Goal: Book appointment/travel/reservation

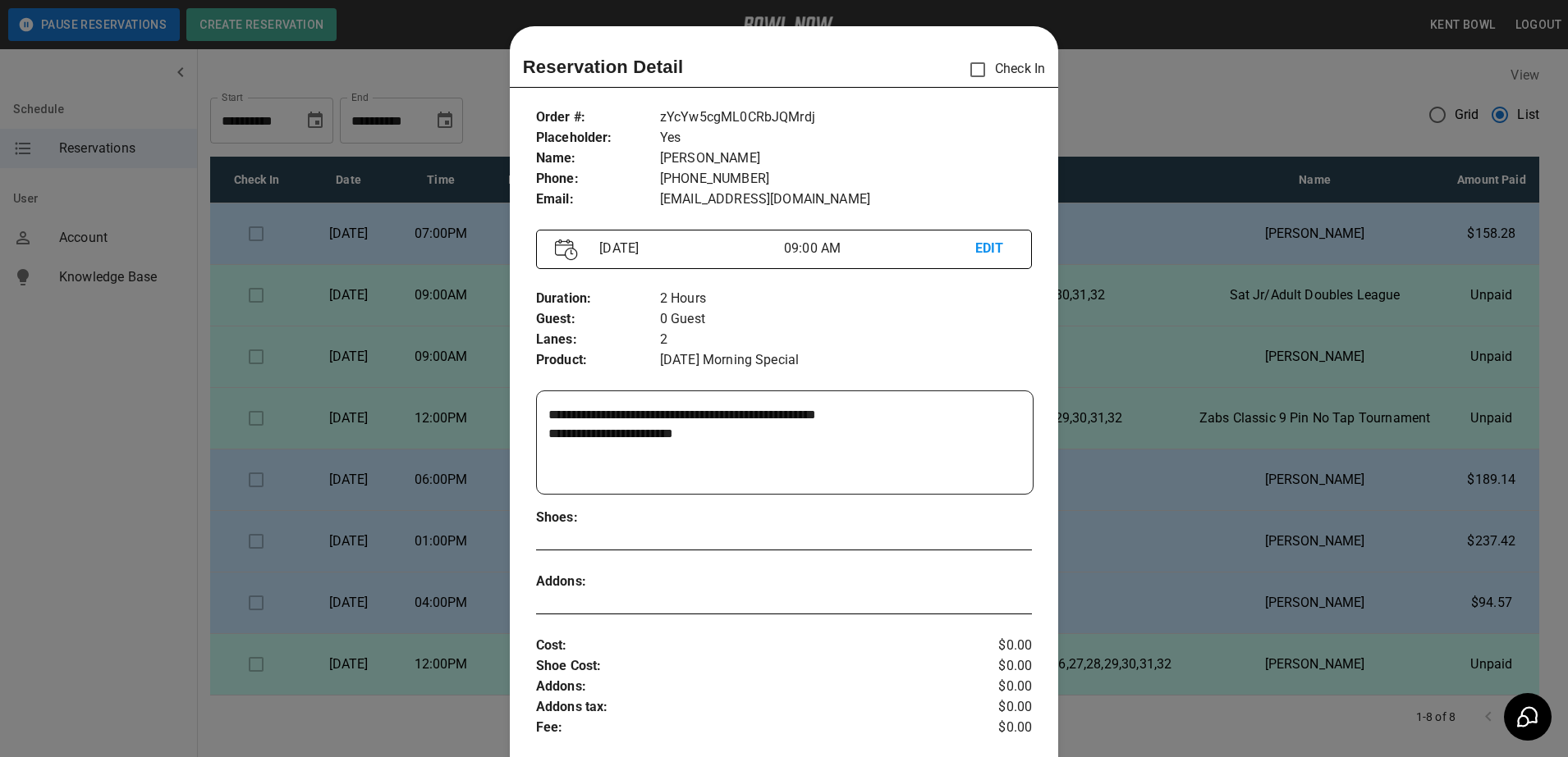
scroll to position [27, 0]
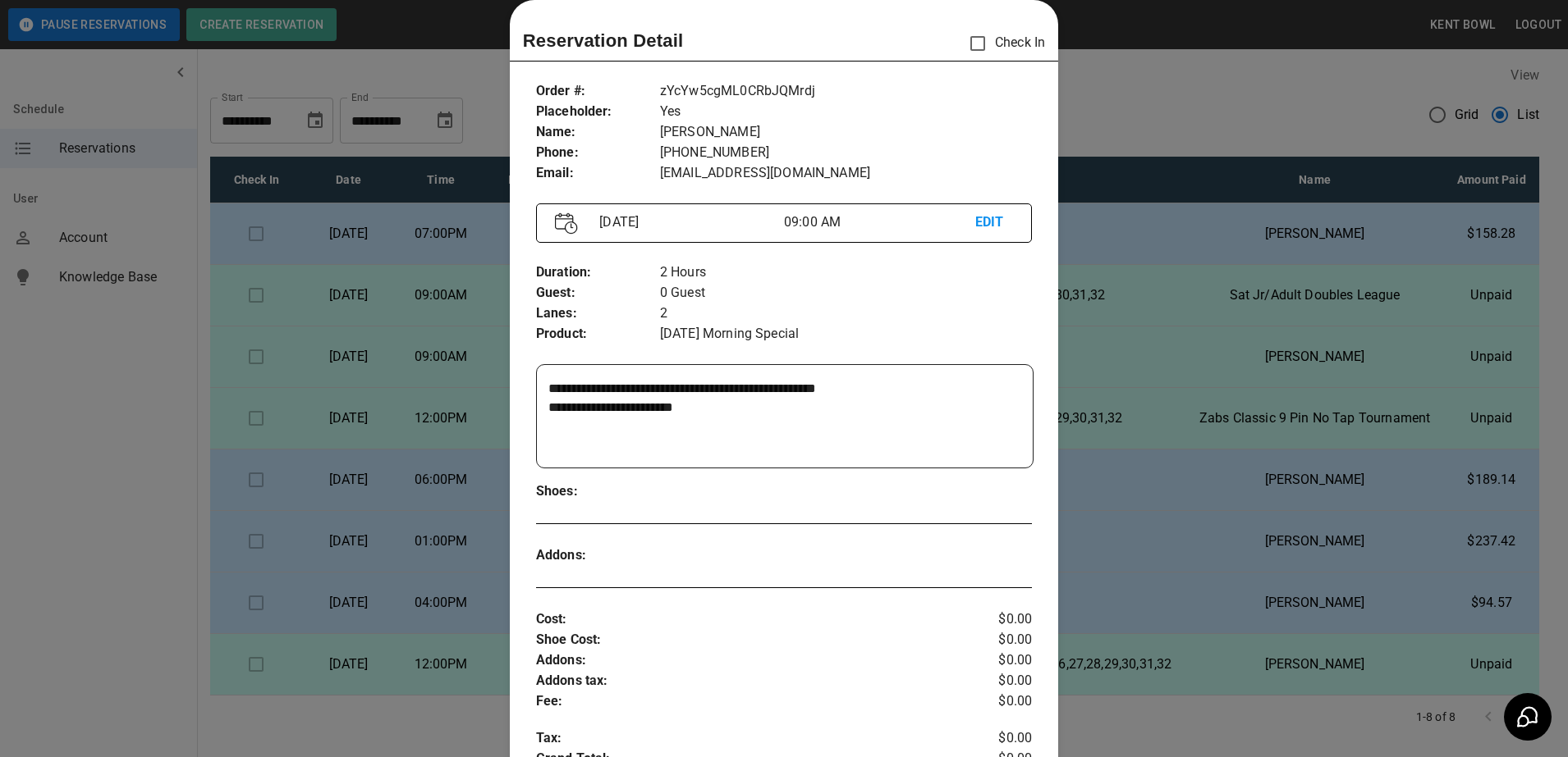
click at [92, 450] on div at bounding box center [784, 378] width 1568 height 757
